Goal: Task Accomplishment & Management: Manage account settings

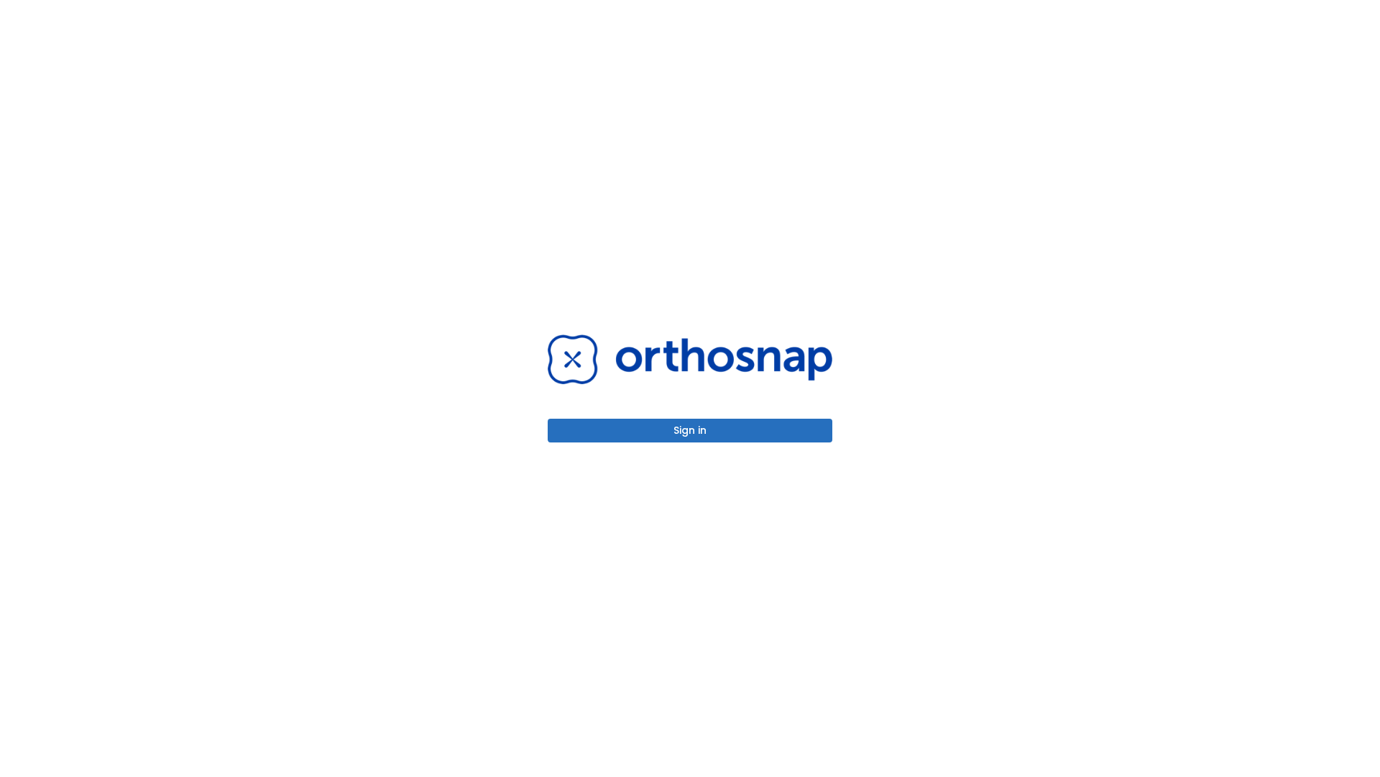
click at [690, 430] on button "Sign in" at bounding box center [690, 430] width 285 height 24
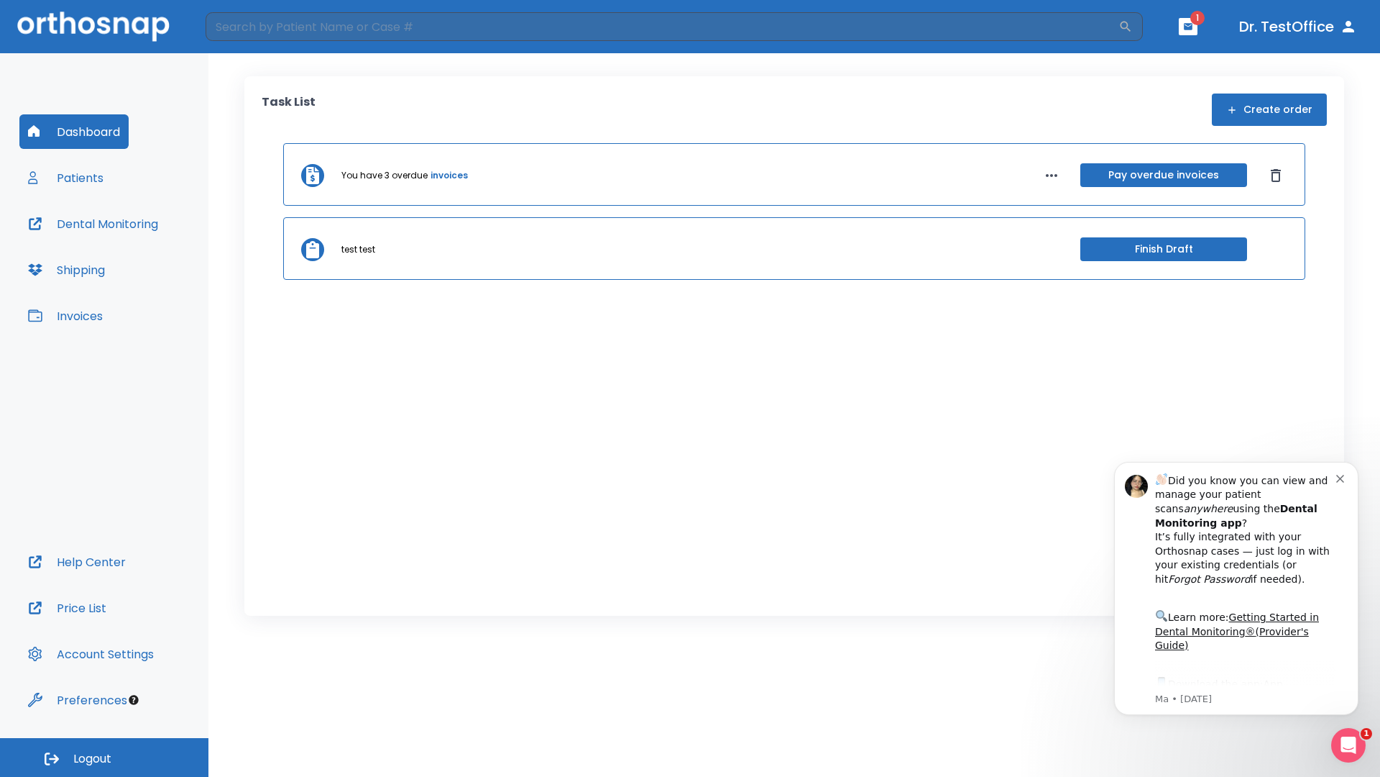
click at [104, 757] on span "Logout" at bounding box center [92, 759] width 38 height 16
